Goal: Communication & Community: Answer question/provide support

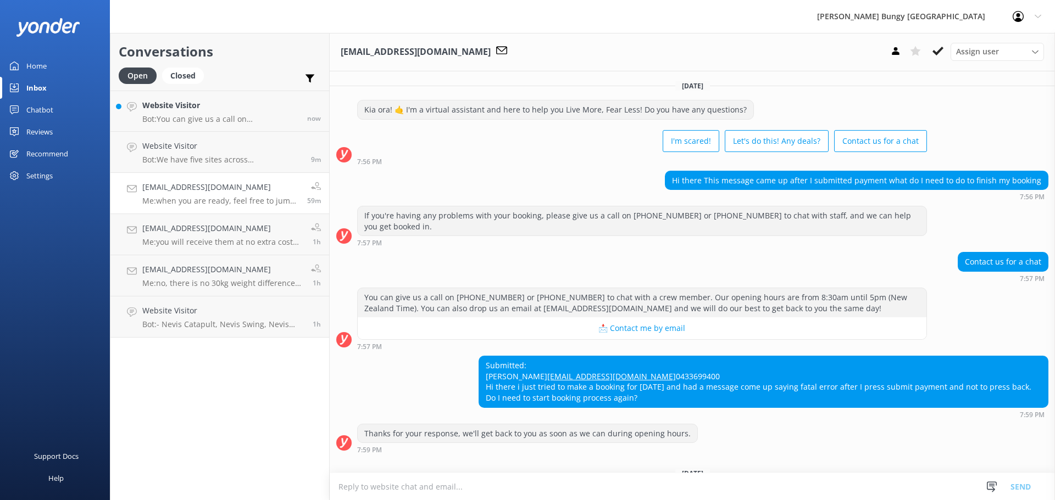
scroll to position [168, 0]
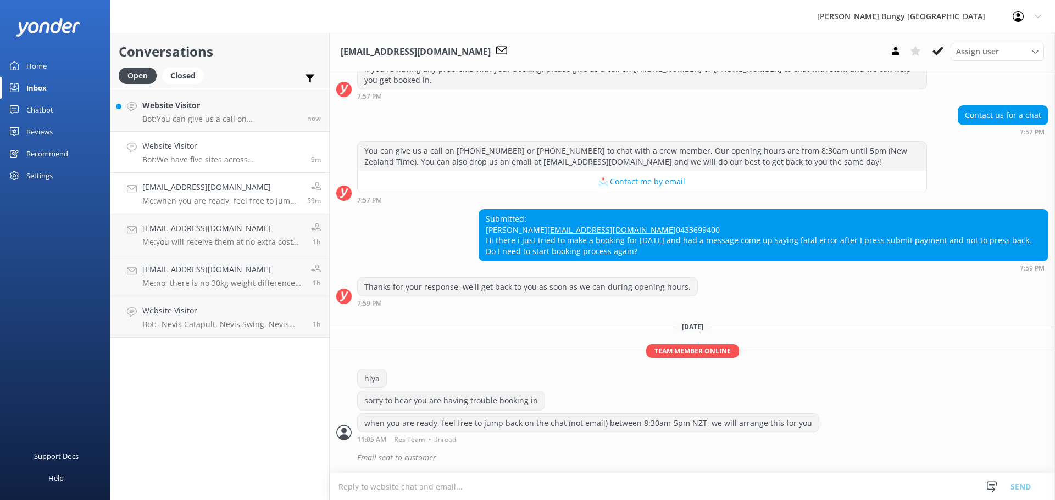
click at [205, 132] on link "Website Visitor Bot: We have five sites across [GEOGRAPHIC_DATA], located in [G…" at bounding box center [219, 152] width 219 height 41
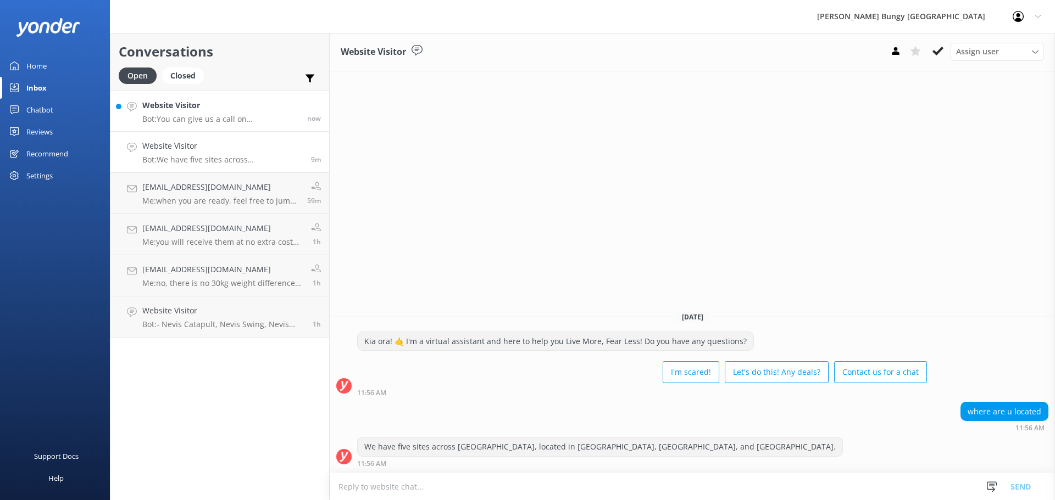
click at [209, 113] on div "Website Visitor Bot: You can give us a call on [PHONE_NUMBER] or [PHONE_NUMBER]…" at bounding box center [220, 111] width 157 height 24
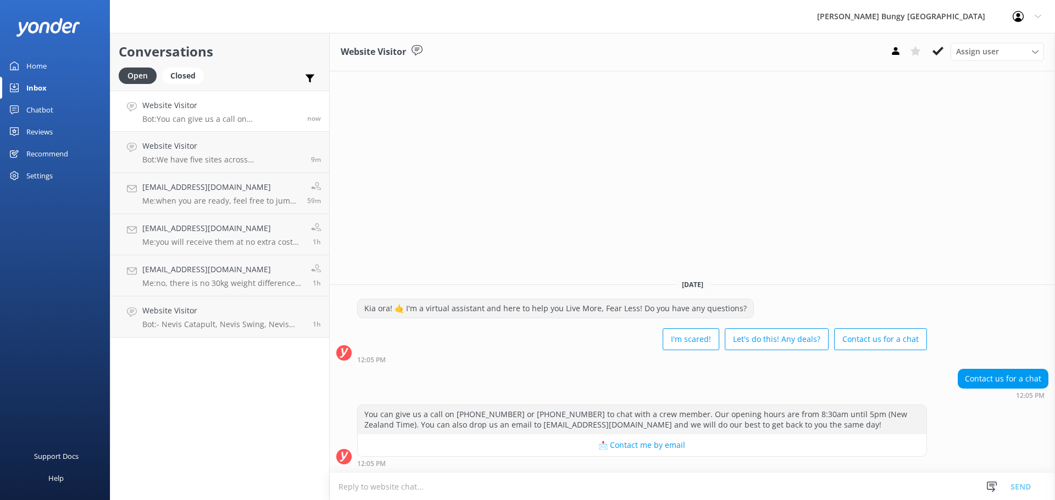
click at [426, 484] on textarea at bounding box center [692, 487] width 725 height 27
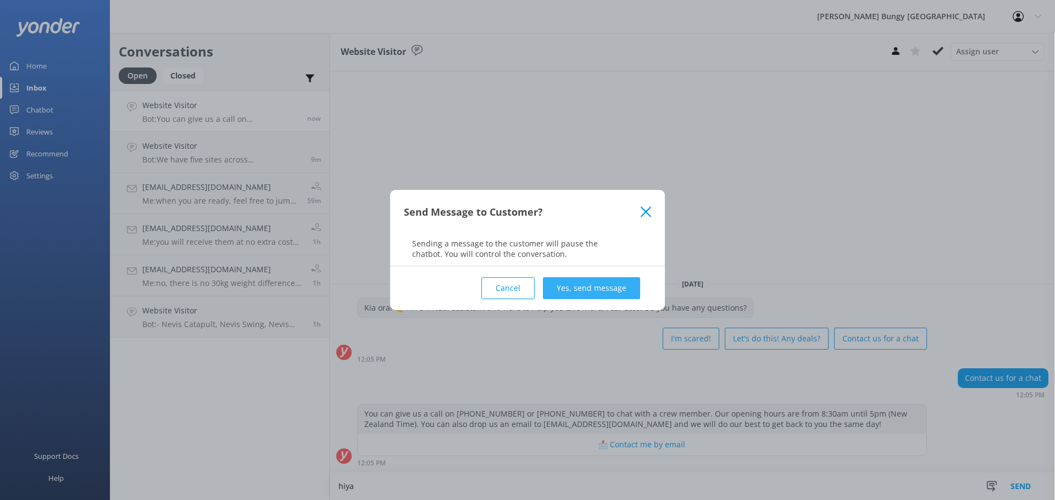
type textarea "hiya"
click at [603, 293] on button "Yes, send message" at bounding box center [591, 288] width 97 height 22
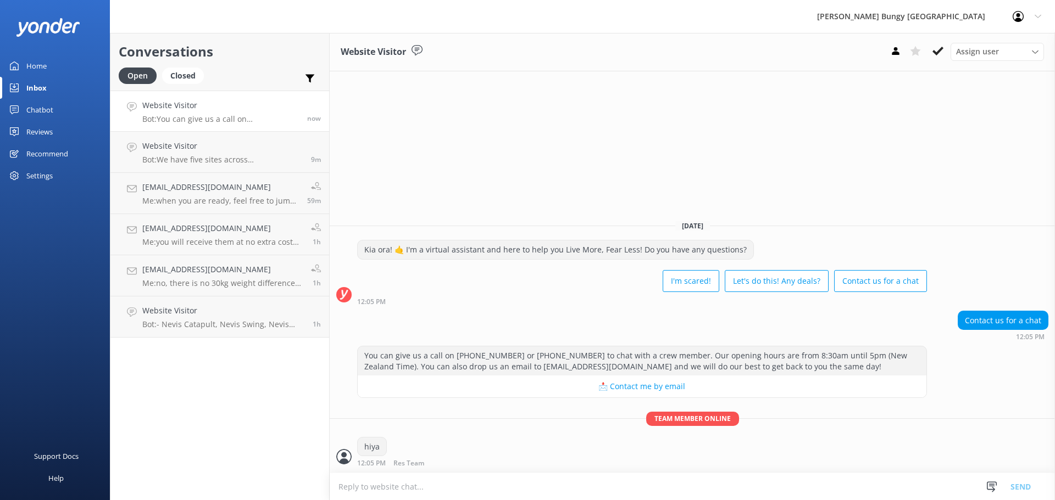
click at [481, 493] on textarea at bounding box center [692, 487] width 725 height 27
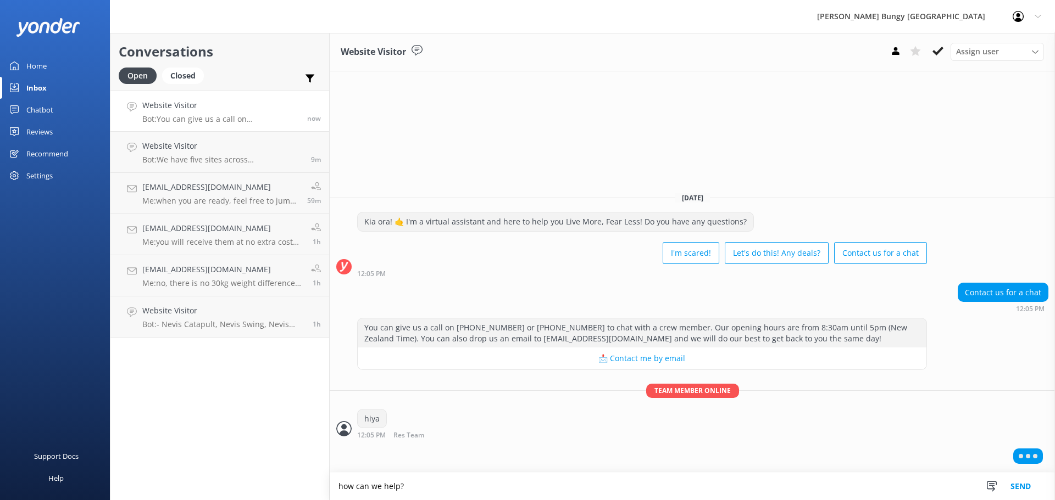
type textarea "how can we help?"
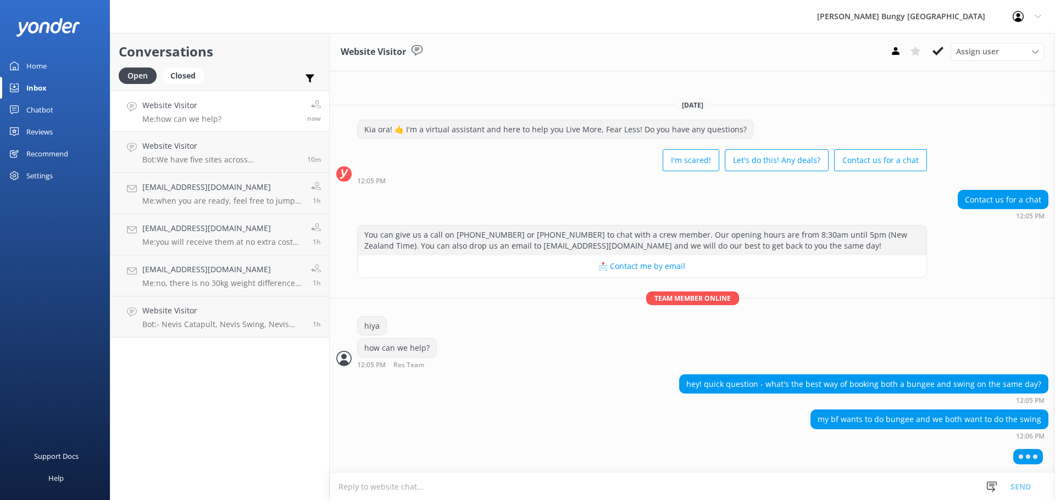
click at [736, 485] on textarea at bounding box center [692, 487] width 725 height 27
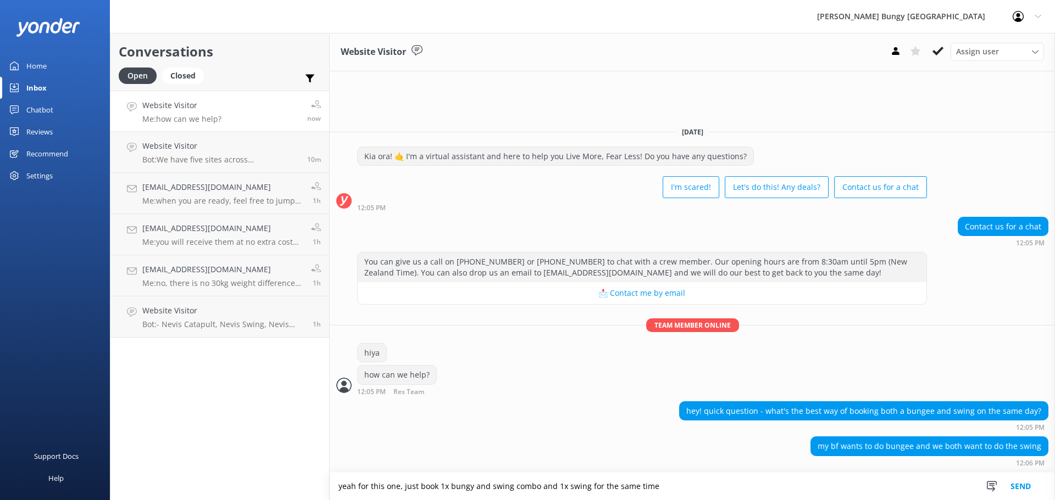
type textarea "yeah for this one, just book 1x bungy and swing combo and 1x swing for the same…"
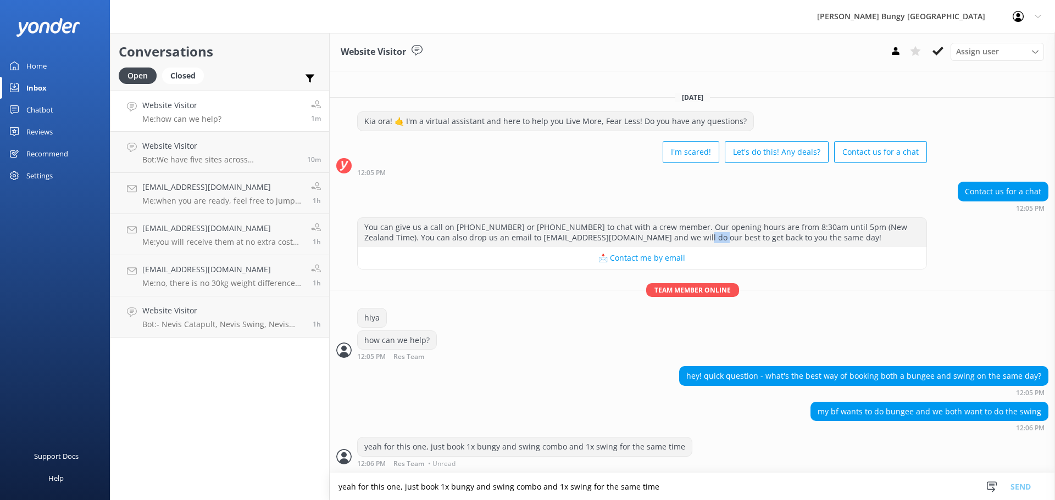
drag, startPoint x: 645, startPoint y: 242, endPoint x: 501, endPoint y: 416, distance: 225.5
click at [587, 246] on div "You can give us a call on [PHONE_NUMBER] or [PHONE_NUMBER] to chat with a crew …" at bounding box center [642, 232] width 569 height 29
click at [475, 475] on textarea "yeah for this one, just book 1x bungy and swing combo and 1x swing for the same…" at bounding box center [692, 487] width 725 height 27
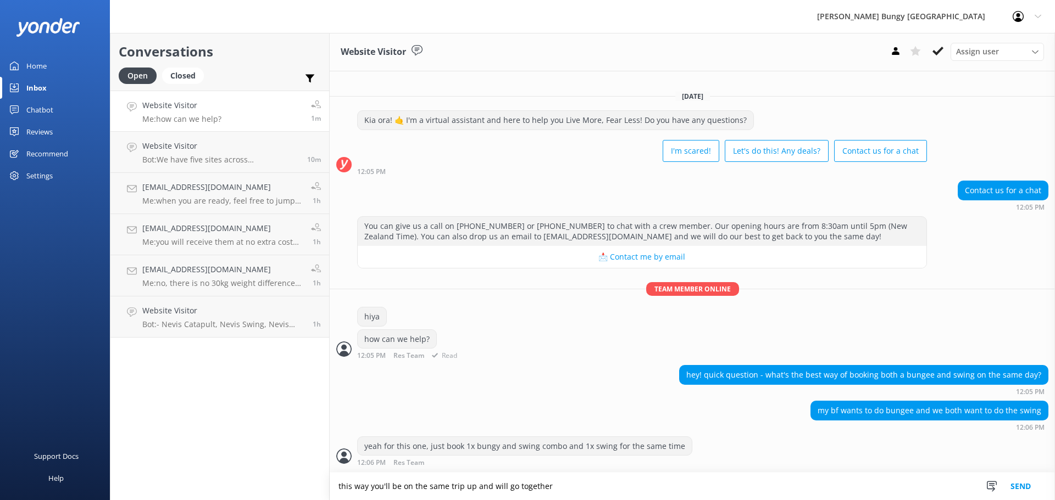
type textarea "this way you'll be on the same trip up and will go together"
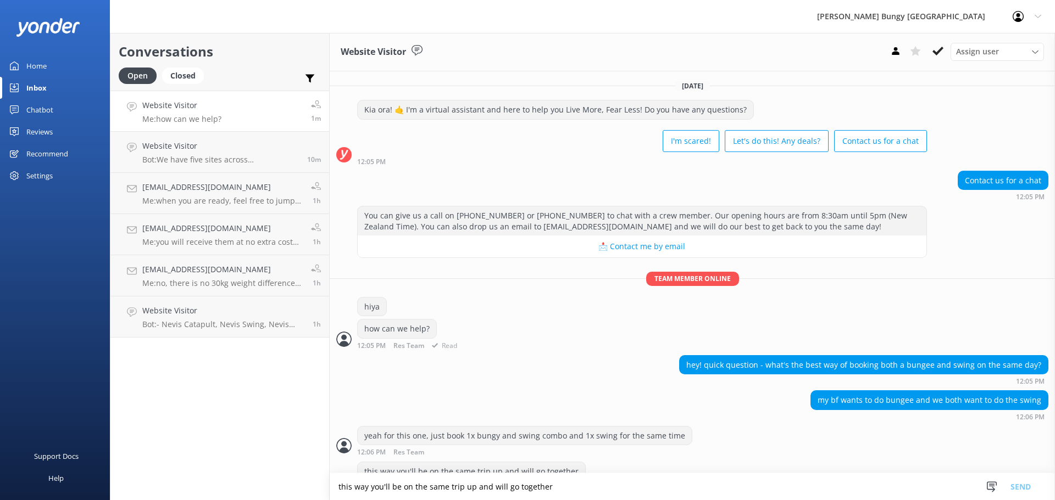
scroll to position [25, 0]
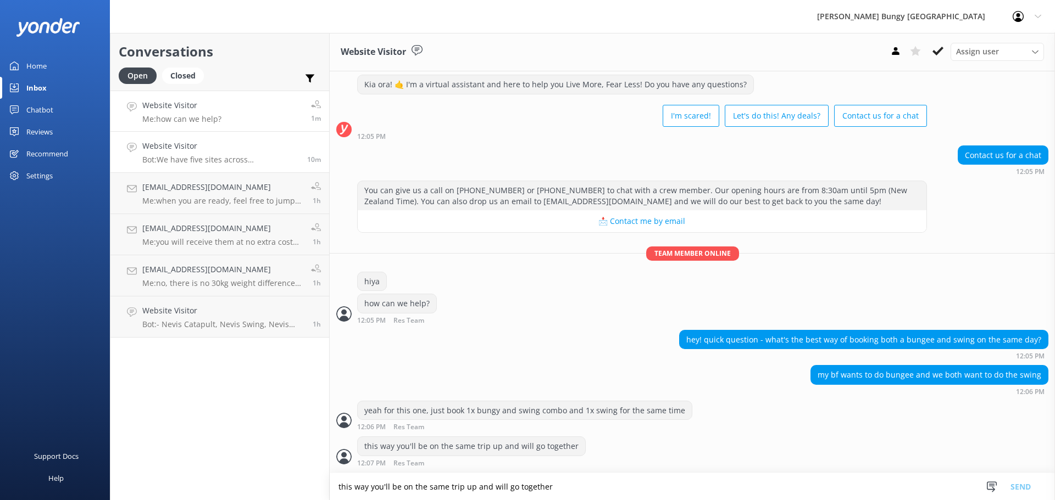
click at [188, 169] on link "Website Visitor Bot: We have five sites across New Zealand, located in Queensto…" at bounding box center [219, 152] width 219 height 41
